Goal: Task Accomplishment & Management: Use online tool/utility

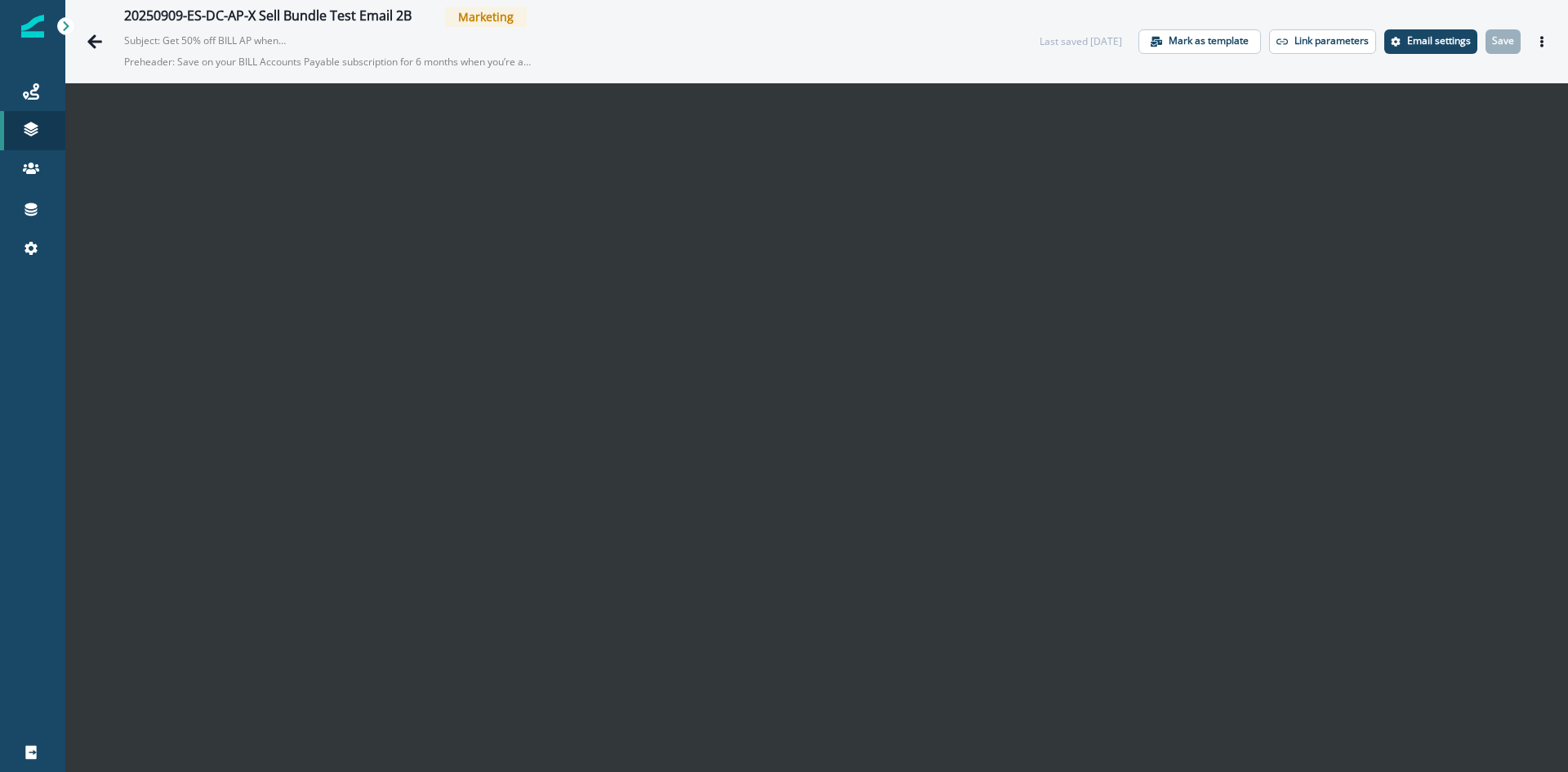
scroll to position [26, 0]
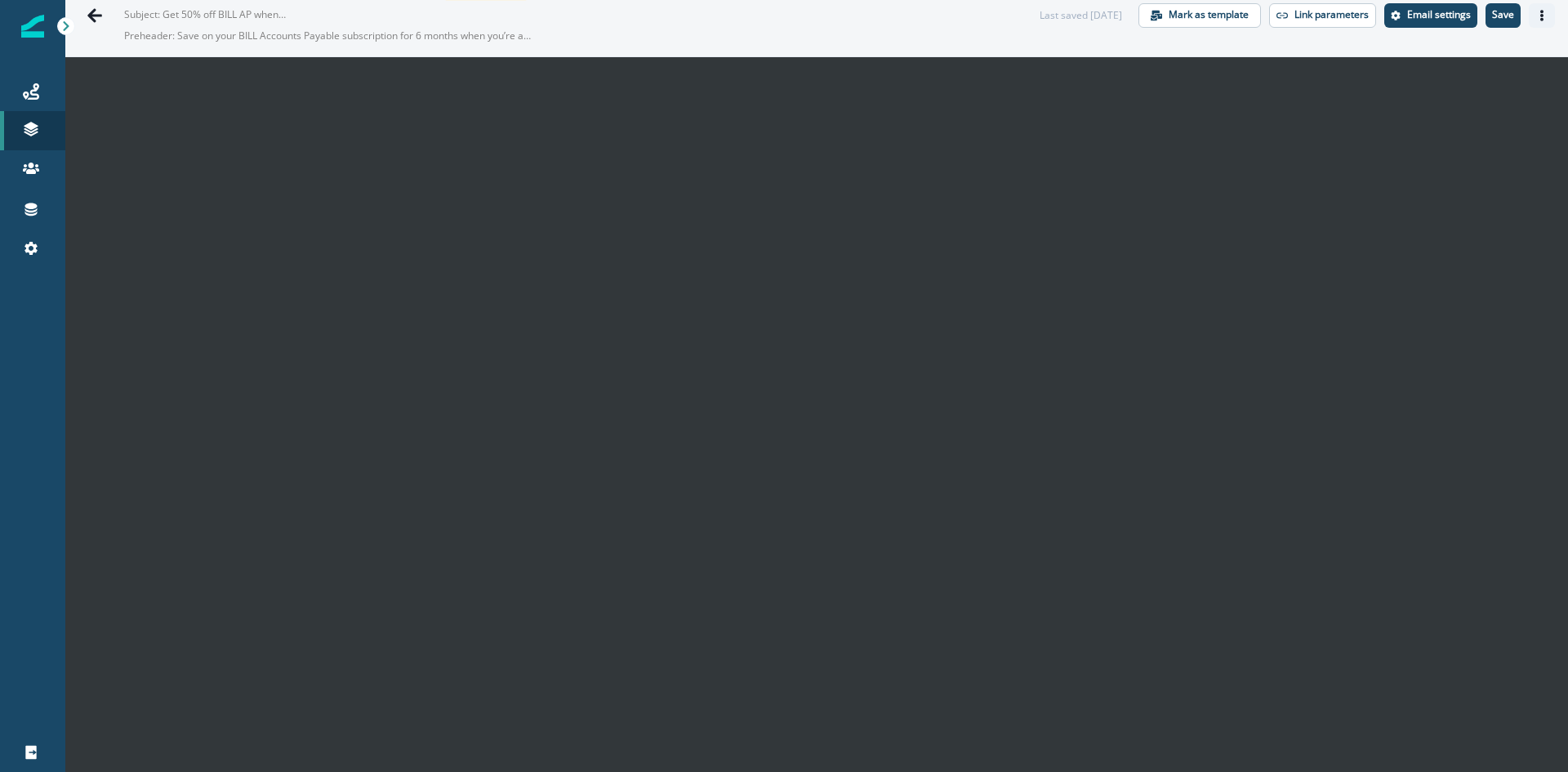
click at [1537, 18] on icon "Actions" at bounding box center [1543, 16] width 12 height 12
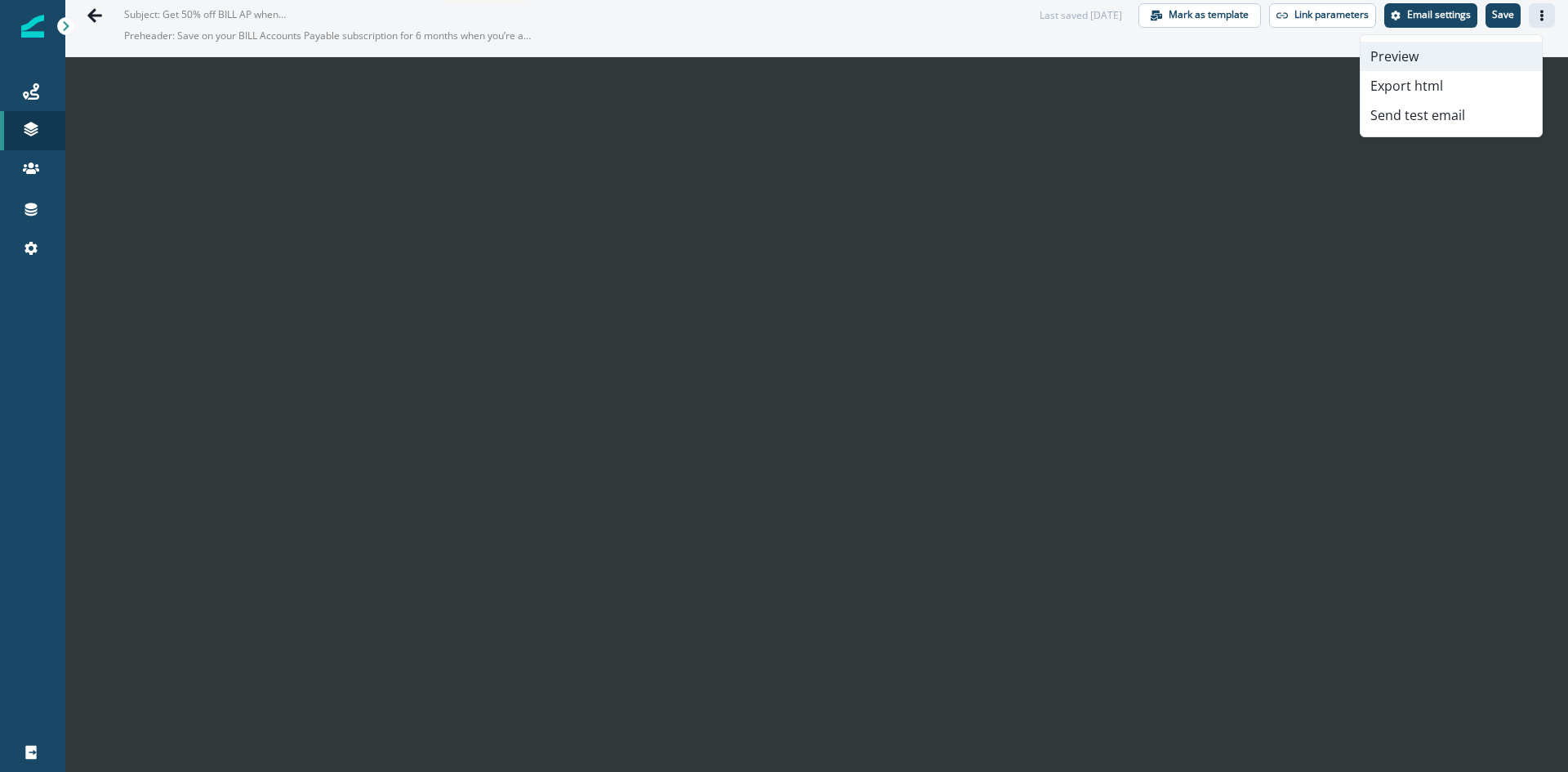
click at [1443, 56] on button "Preview" at bounding box center [1451, 57] width 181 height 29
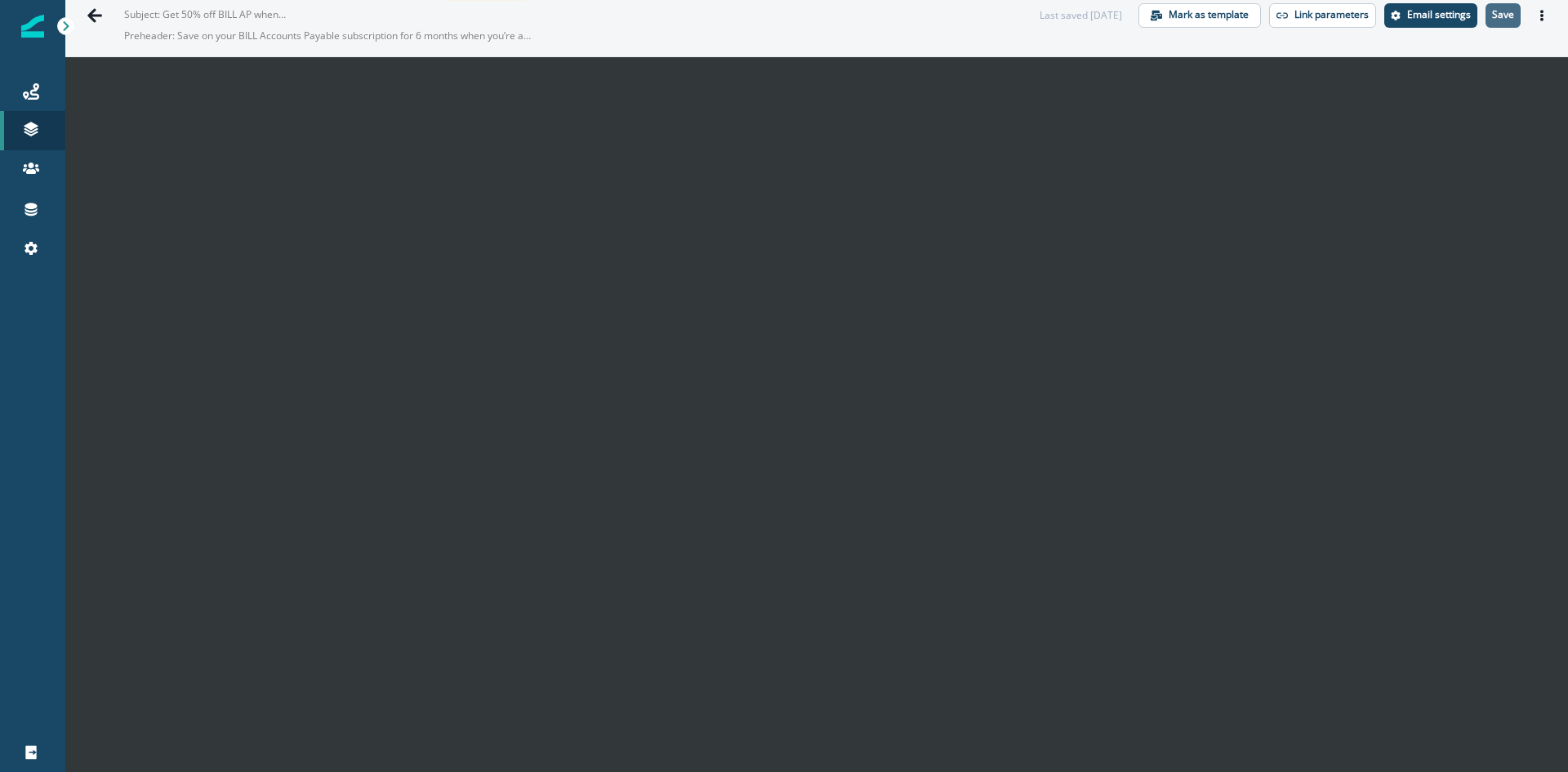
click at [1486, 7] on button "Save" at bounding box center [1503, 15] width 35 height 24
click at [1537, 16] on icon "Actions" at bounding box center [1543, 16] width 12 height 12
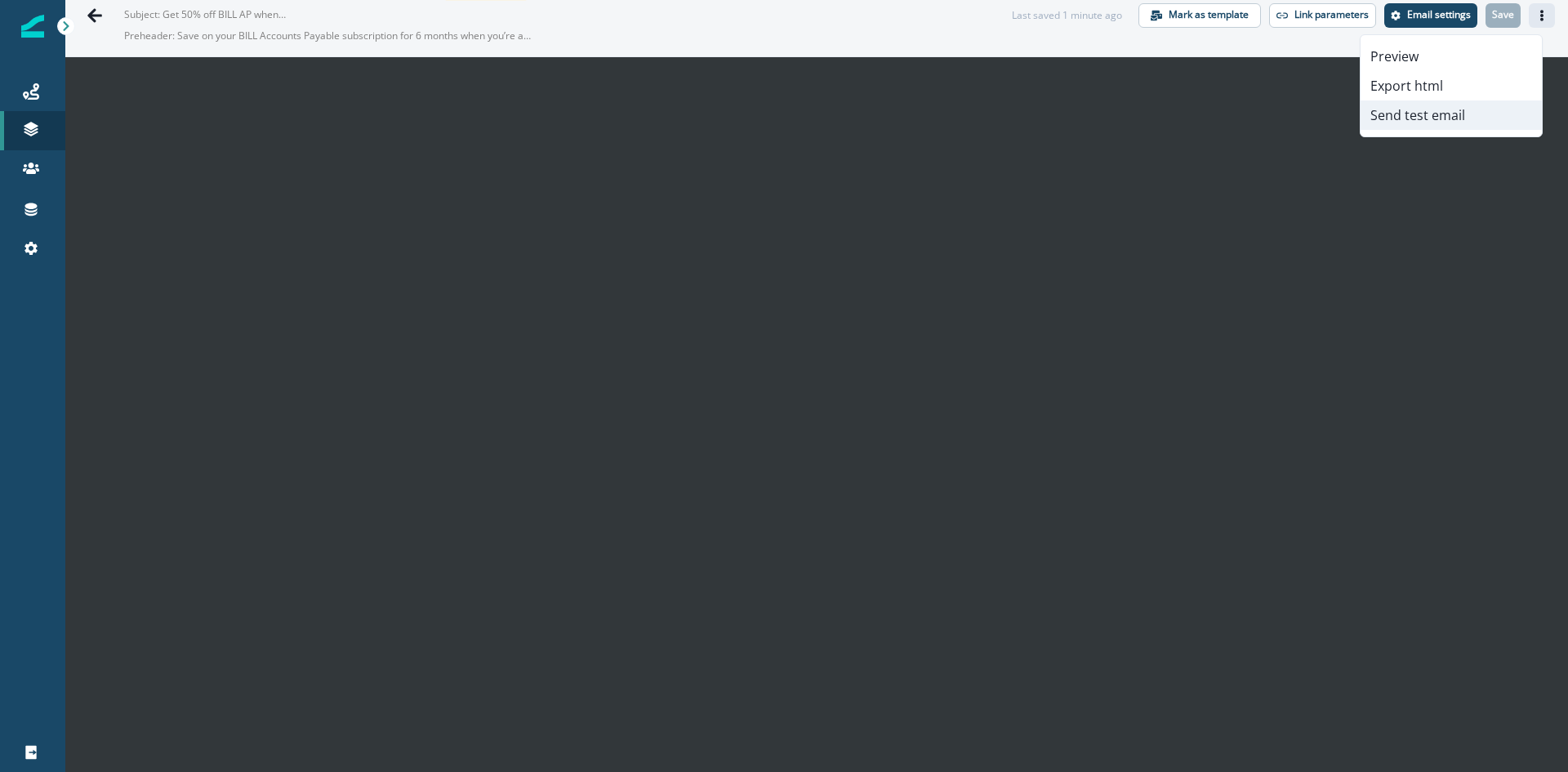
click at [1421, 116] on button "Send test email" at bounding box center [1451, 115] width 181 height 29
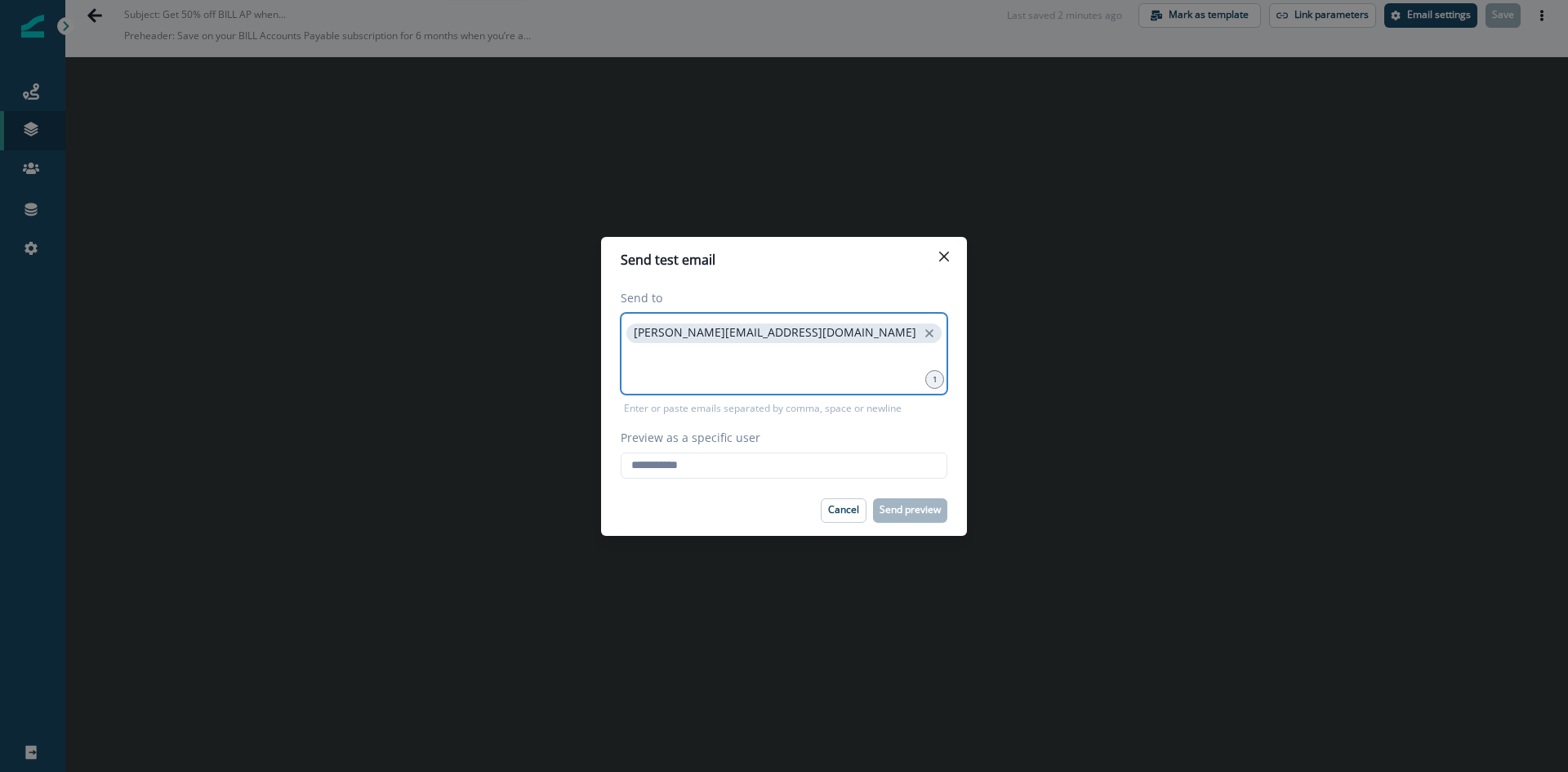
click at [802, 358] on input at bounding box center [784, 365] width 322 height 32
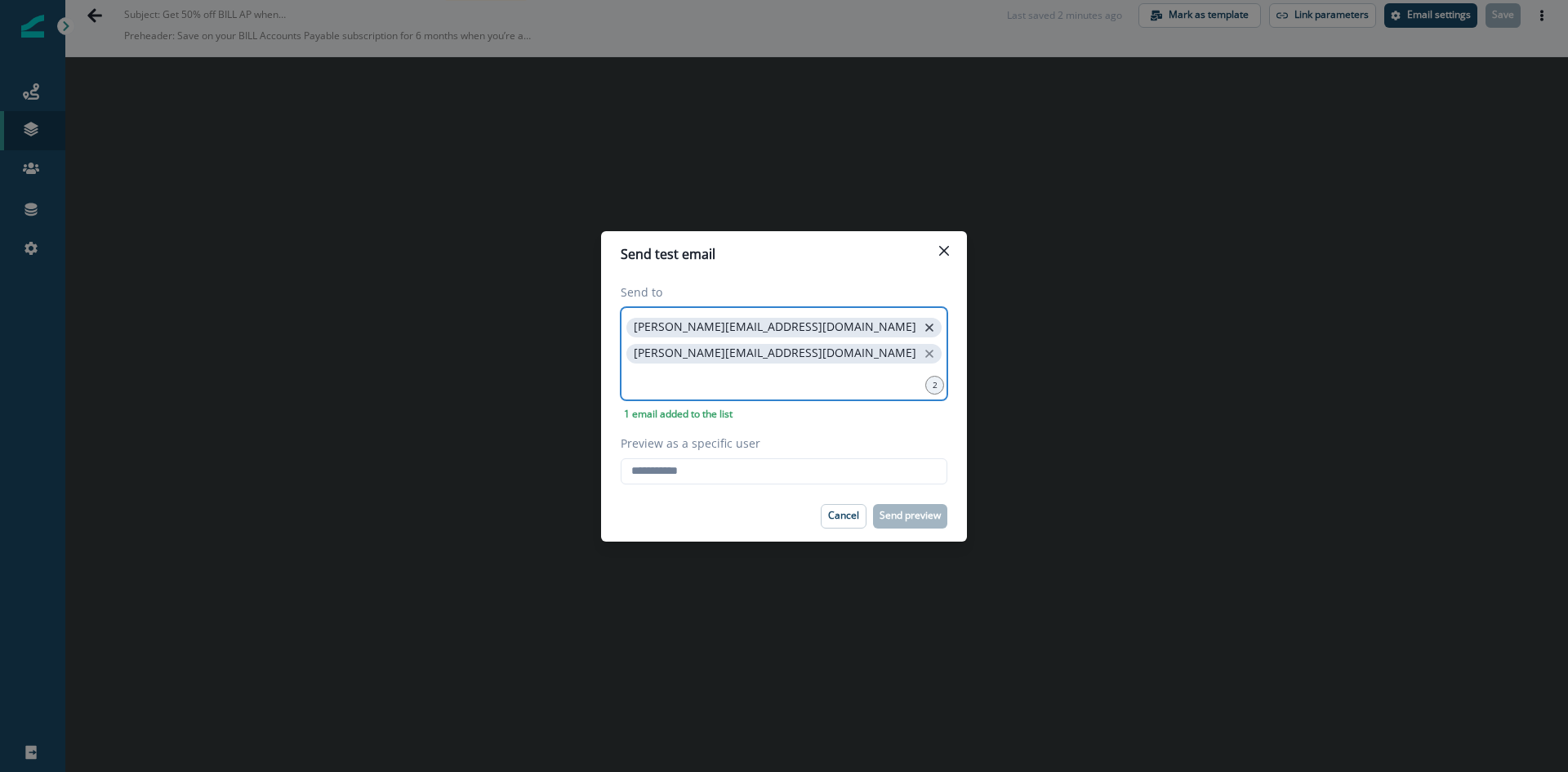
click at [922, 335] on icon "close" at bounding box center [929, 327] width 15 height 15
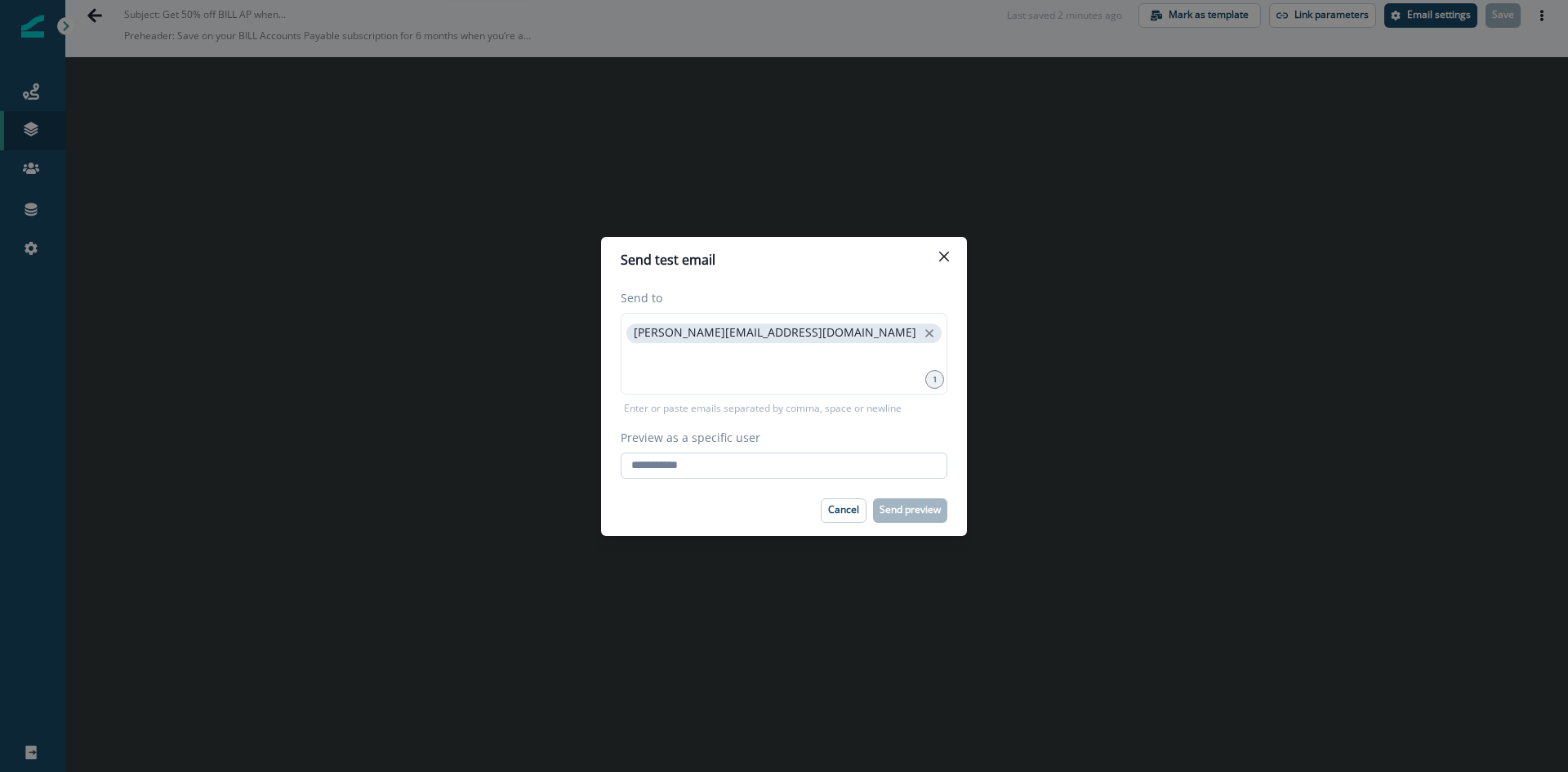
click at [724, 469] on input "Preview as a specific user" at bounding box center [784, 465] width 327 height 26
type input "**********"
click at [897, 517] on button "Send preview" at bounding box center [910, 510] width 74 height 24
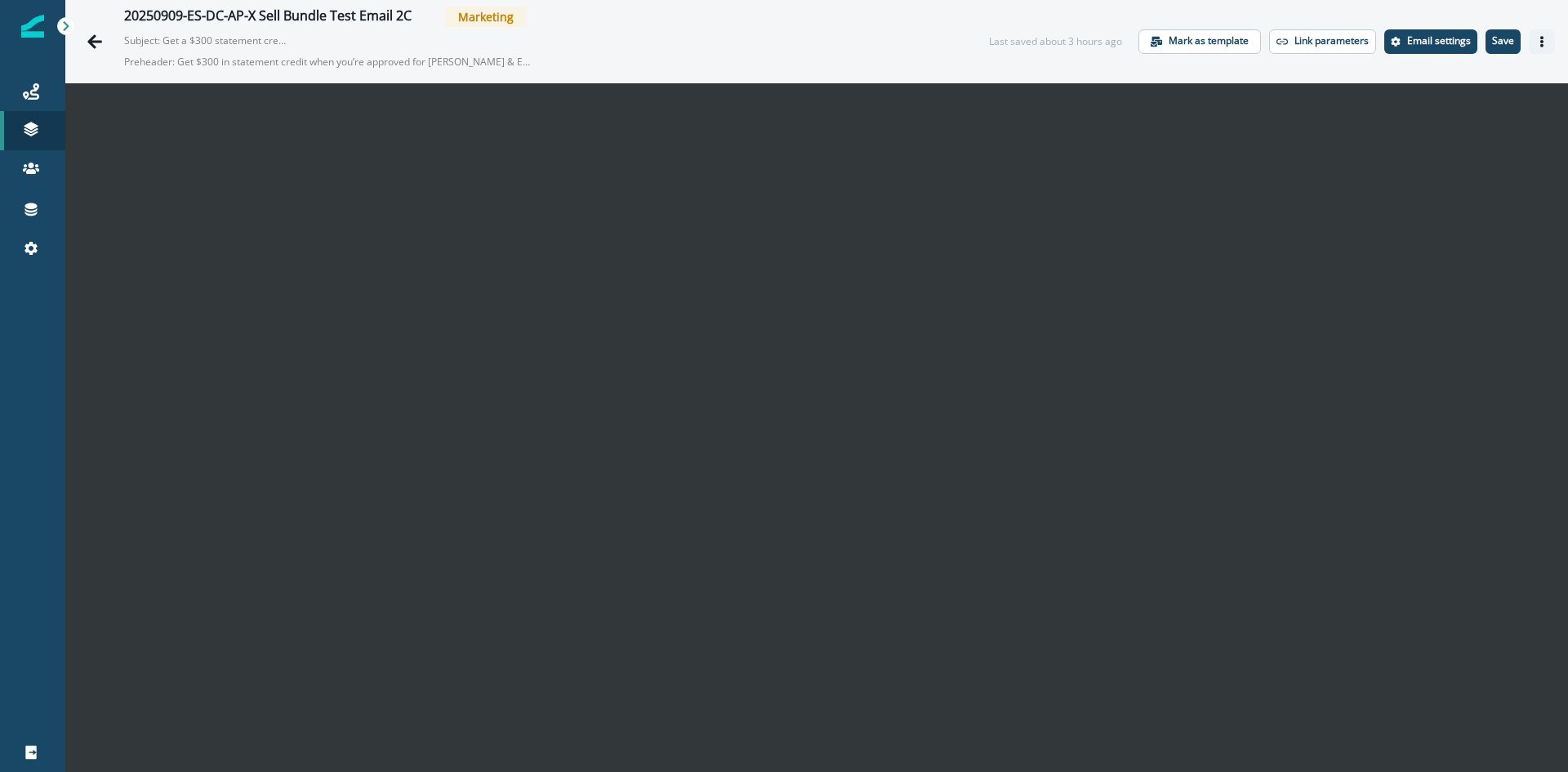
click at [1529, 39] on button "Actions" at bounding box center [1542, 41] width 26 height 24
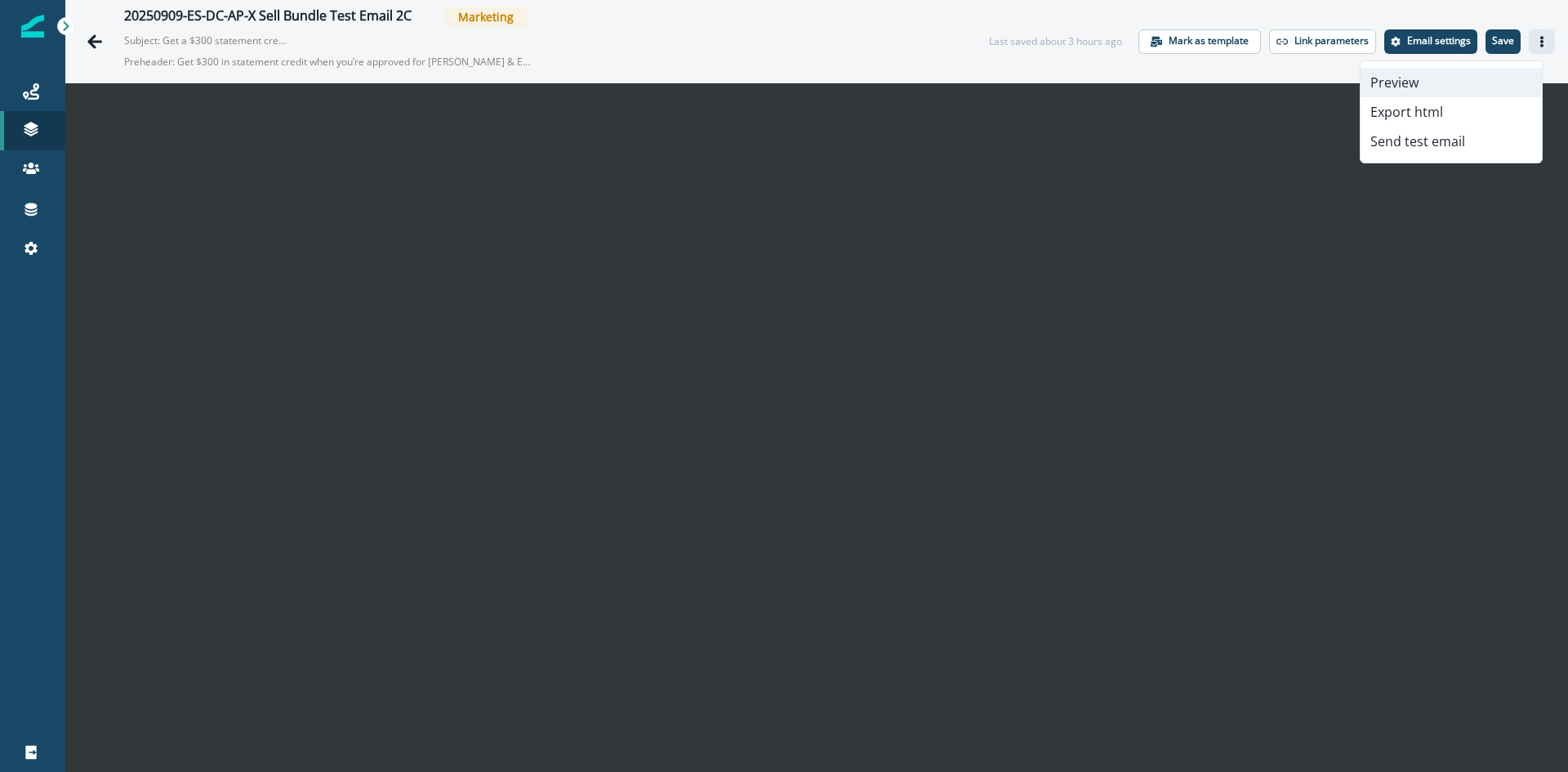
click at [1461, 82] on button "Preview" at bounding box center [1451, 82] width 181 height 29
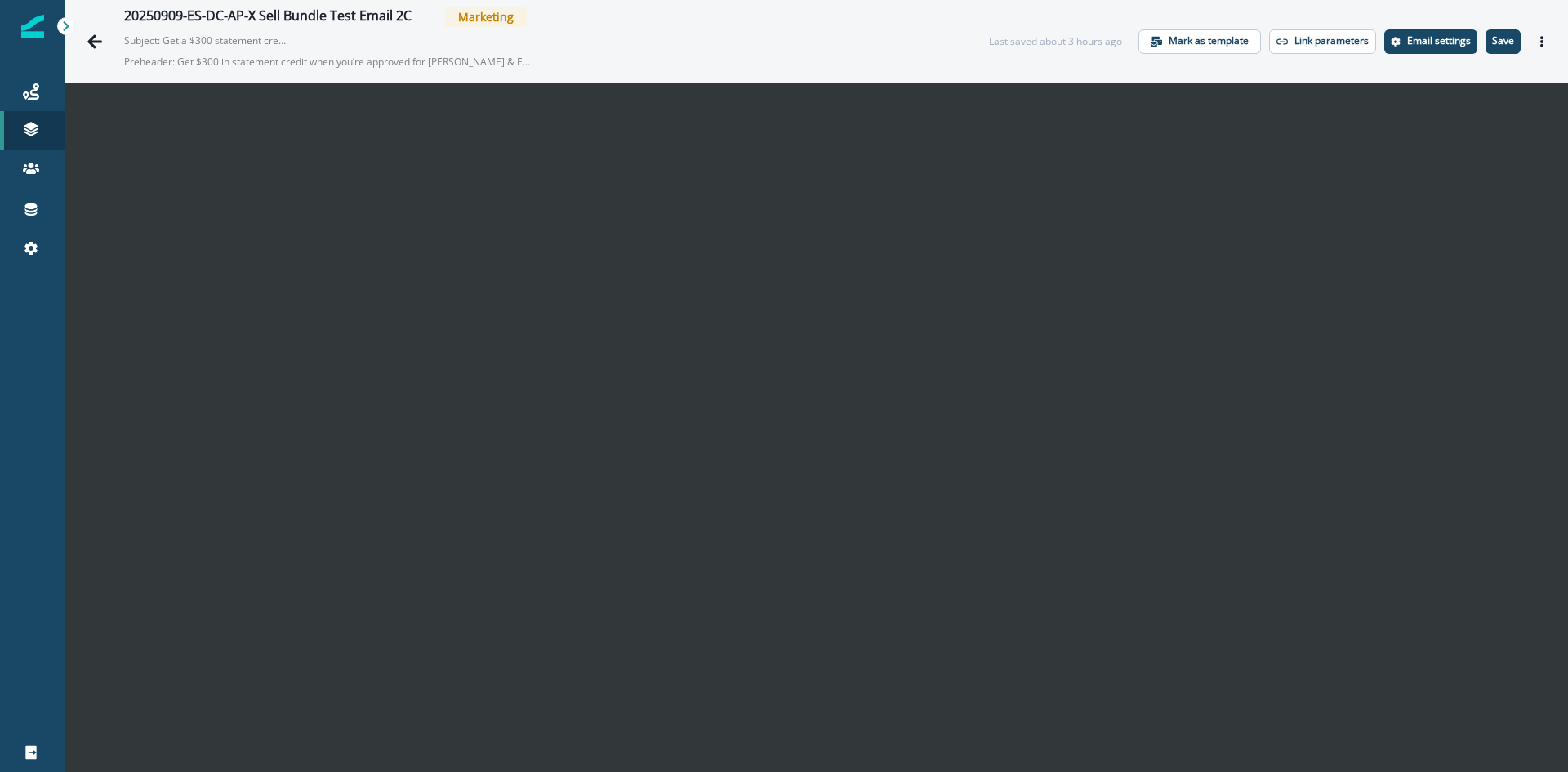
scroll to position [26, 0]
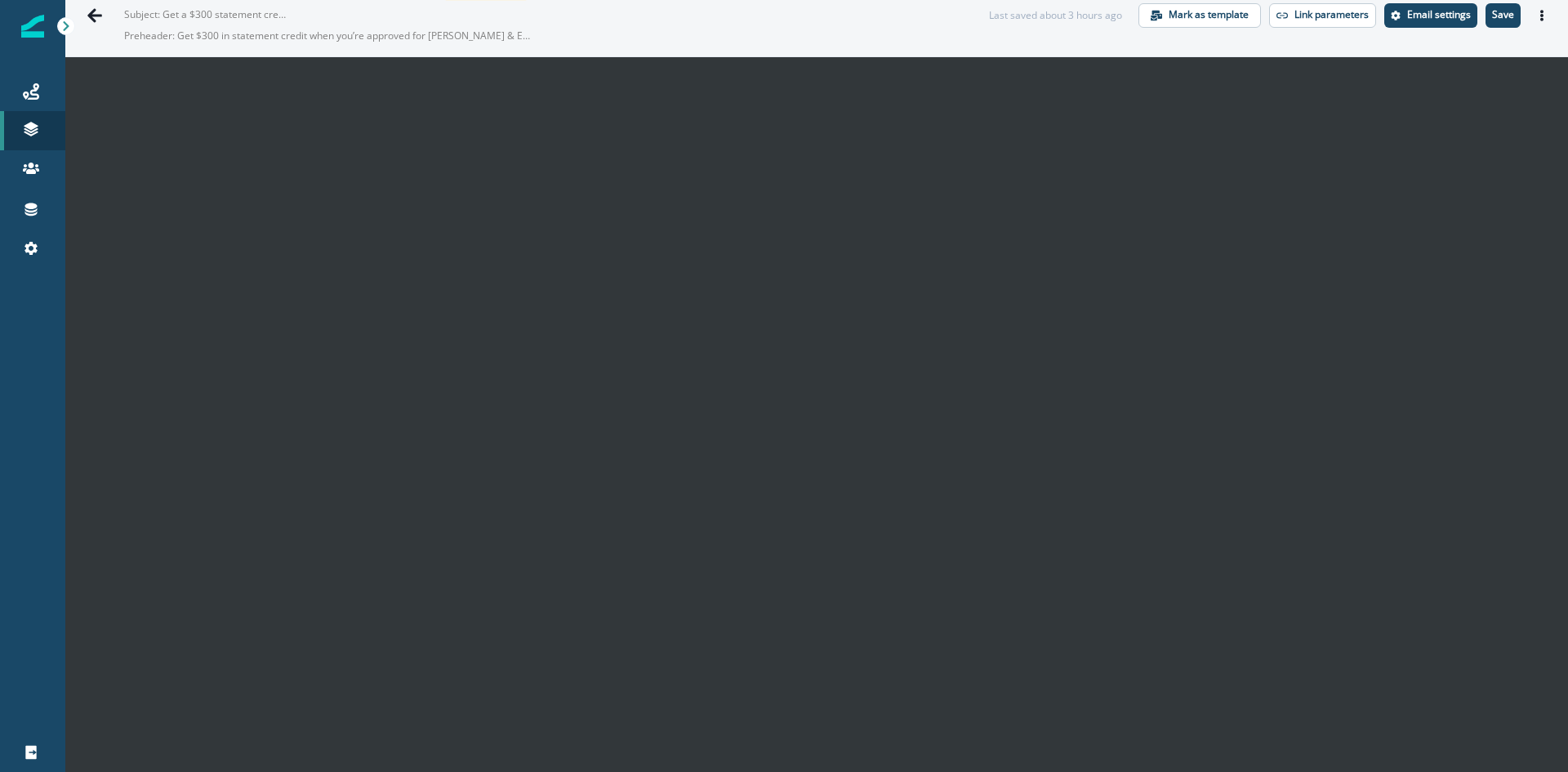
click at [1471, 20] on div "Last saved about 3 hours ago Mark as template Link parameters Email settings Sa…" at bounding box center [1272, 15] width 566 height 24
click at [1486, 14] on button "Save" at bounding box center [1503, 15] width 35 height 24
click at [1540, 13] on button "Actions" at bounding box center [1542, 15] width 26 height 24
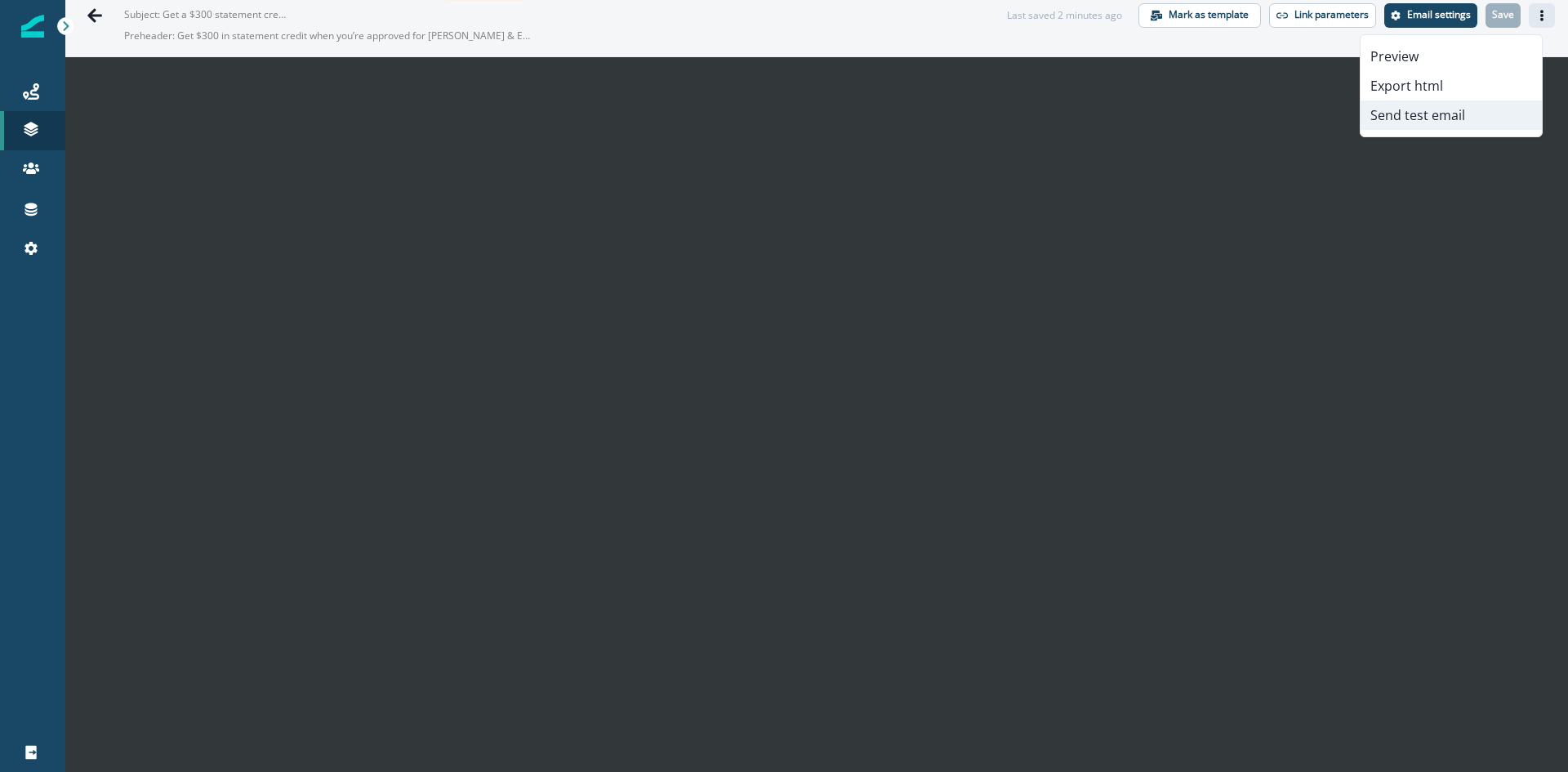
click at [1460, 123] on button "Send test email" at bounding box center [1451, 115] width 181 height 29
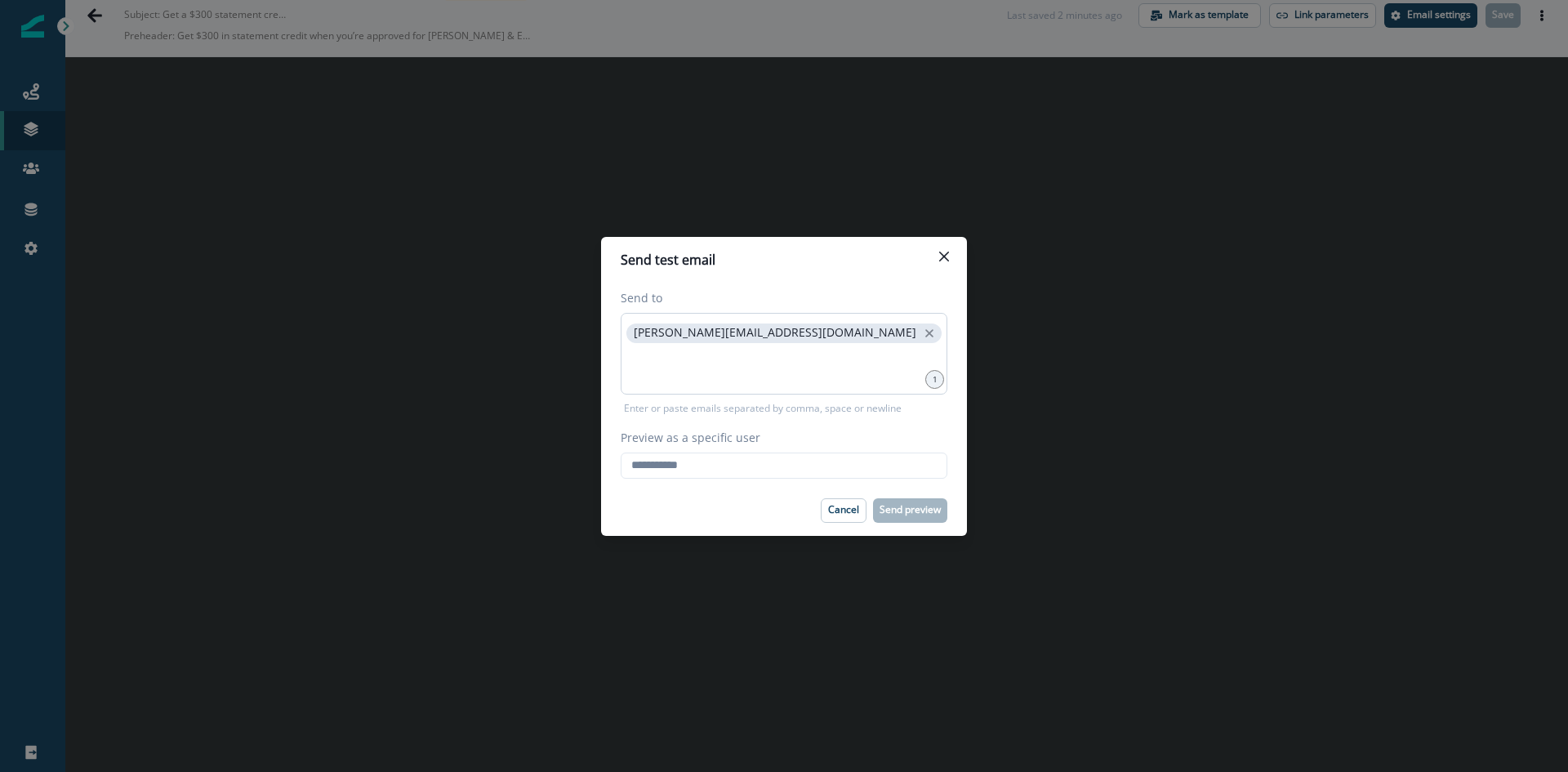
click at [872, 321] on div "[PERSON_NAME][EMAIL_ADDRESS][DOMAIN_NAME]" at bounding box center [784, 354] width 327 height 82
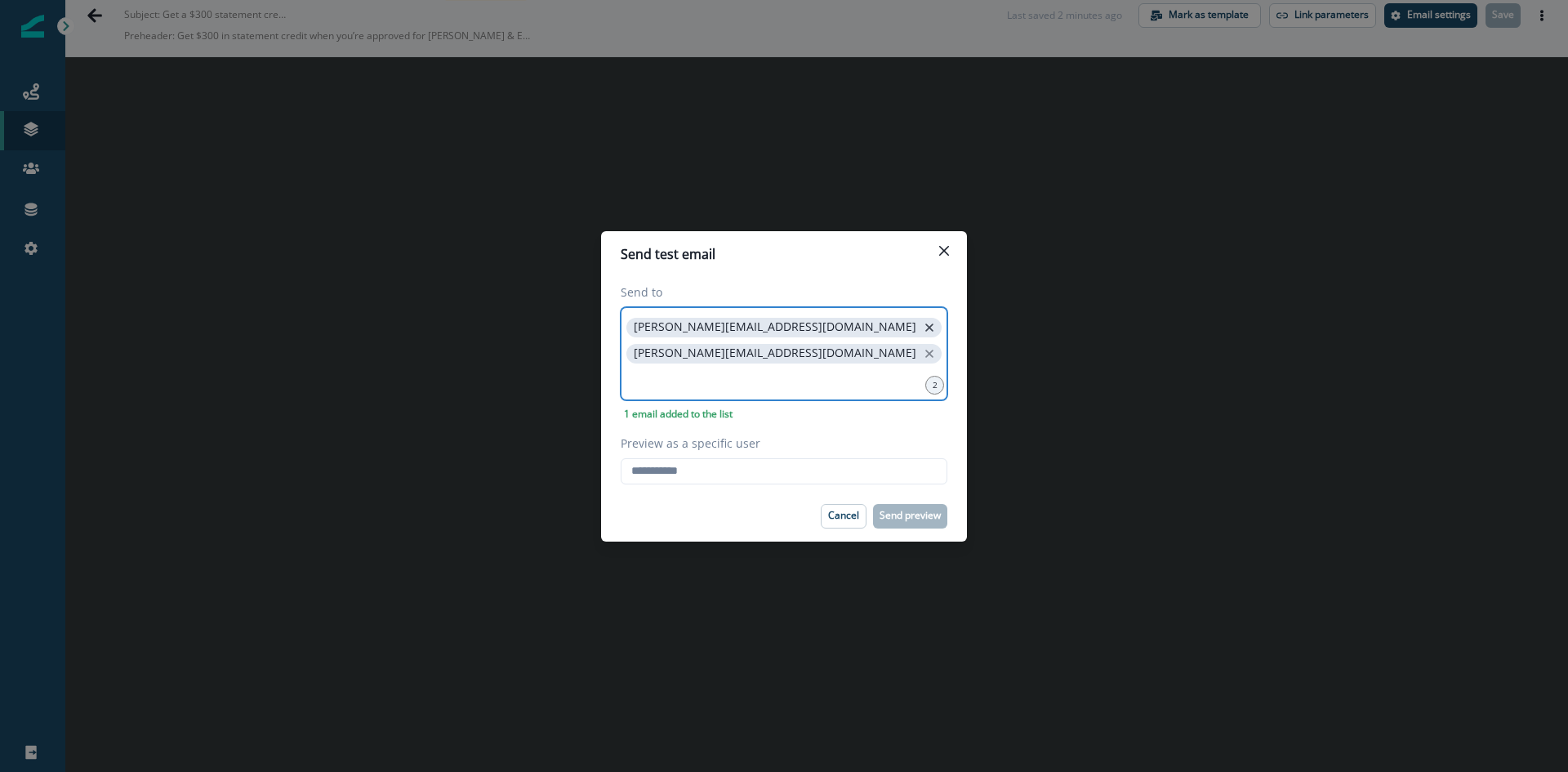
click at [926, 331] on icon "close" at bounding box center [930, 327] width 8 height 8
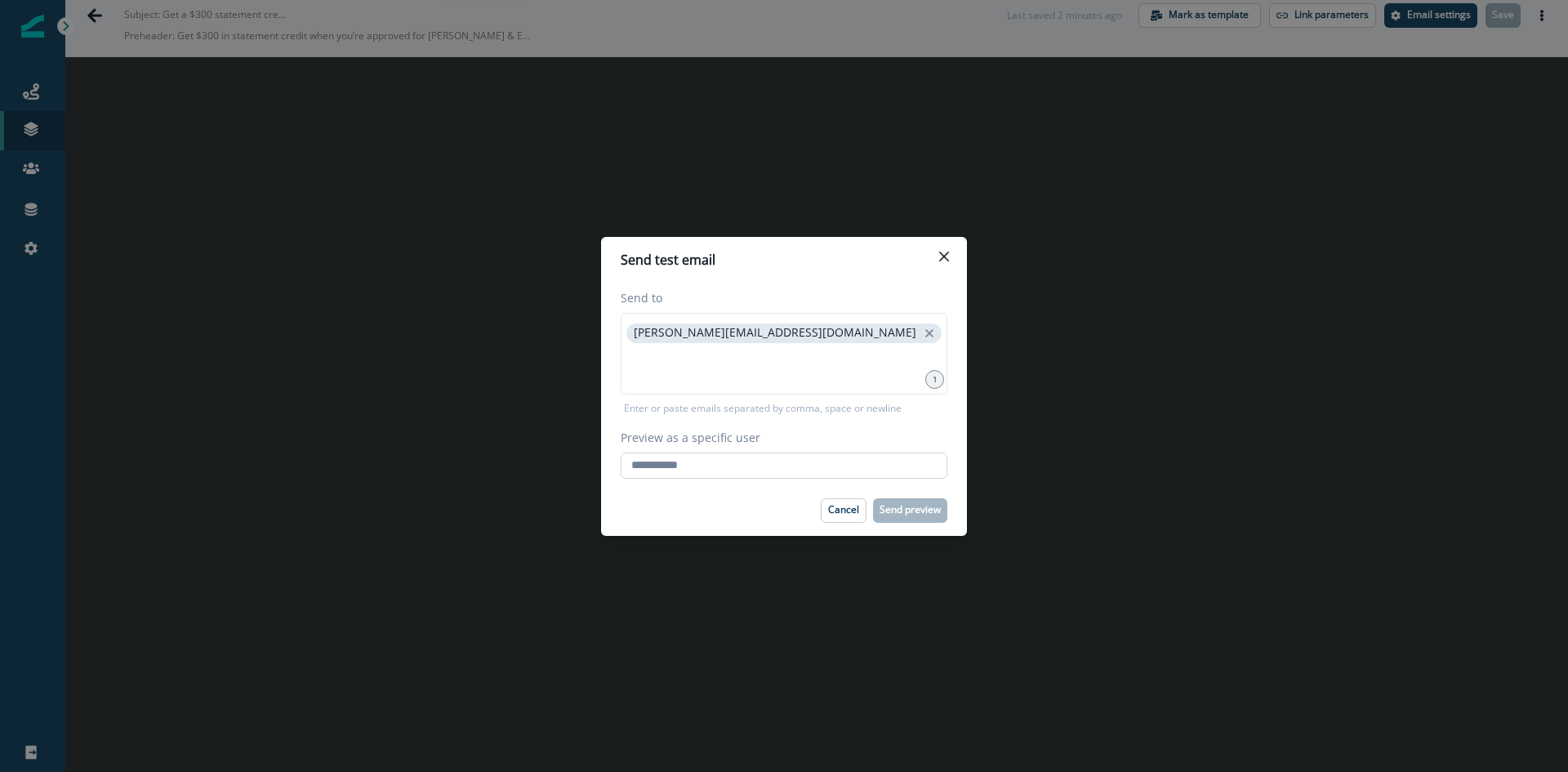
click at [726, 468] on input "Preview as a specific user" at bounding box center [784, 465] width 327 height 26
type input "**********"
click at [901, 508] on p "Send preview" at bounding box center [910, 510] width 62 height 12
